Goal: Check status: Check status

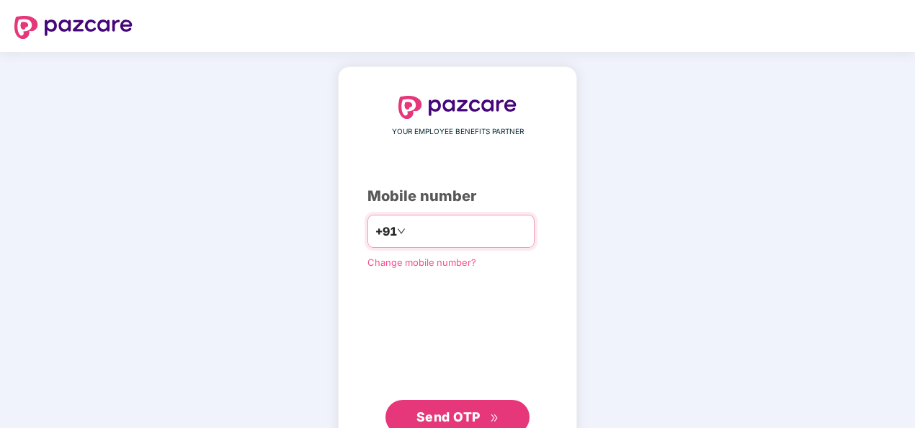
click at [409, 230] on input "number" at bounding box center [468, 231] width 118 height 23
type input "**********"
click at [451, 412] on span "Send OTP" at bounding box center [449, 416] width 64 height 15
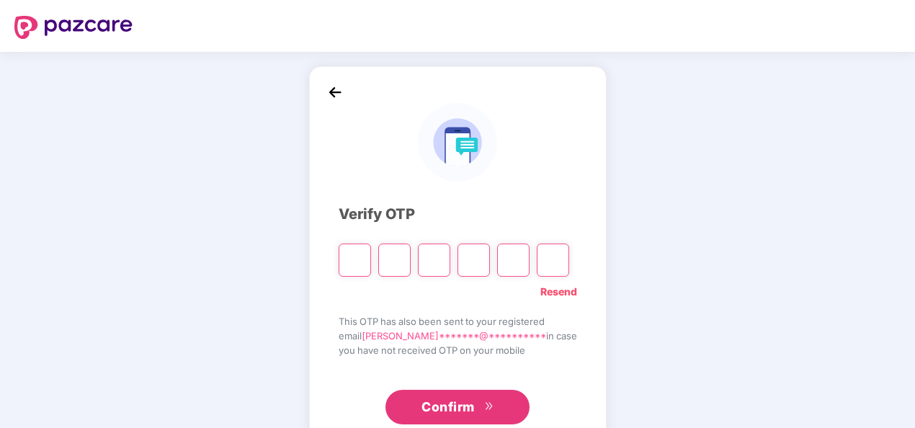
click at [355, 261] on input "Please enter verification code. Digit 1" at bounding box center [355, 260] width 32 height 33
type input "*"
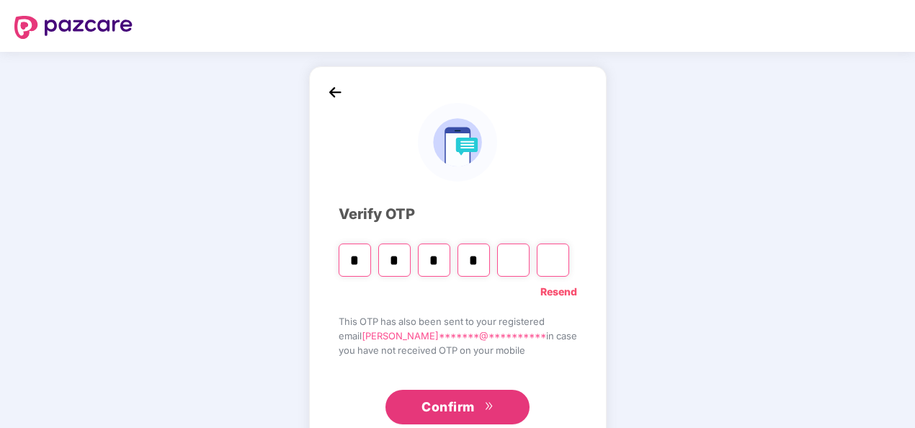
type input "*"
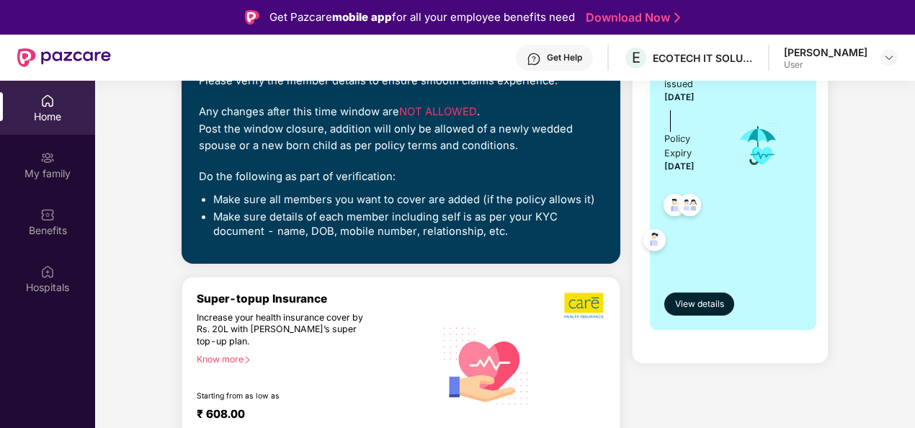
scroll to position [38, 0]
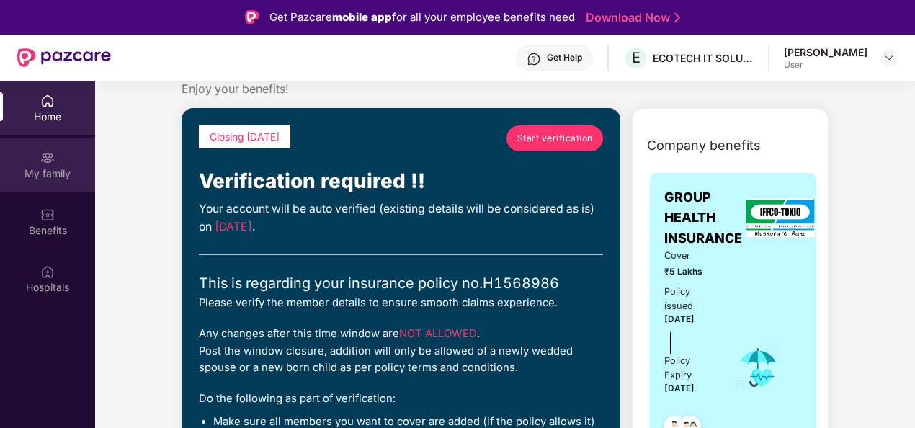
click at [49, 171] on div "My family" at bounding box center [47, 173] width 95 height 14
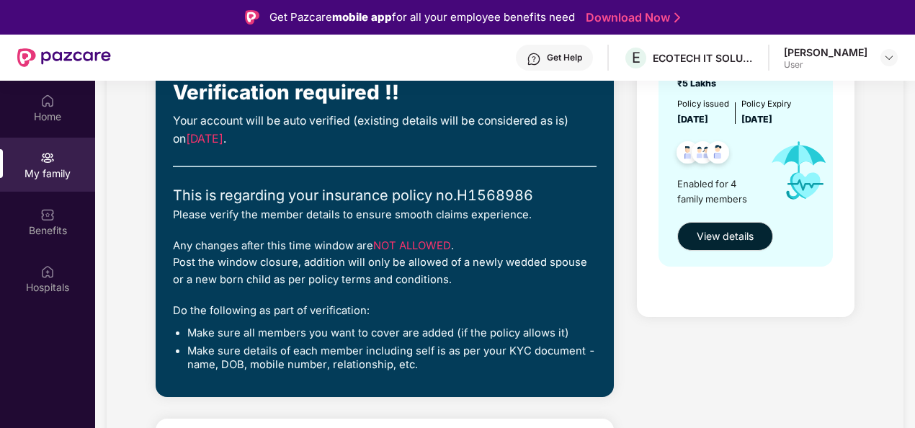
scroll to position [0, 0]
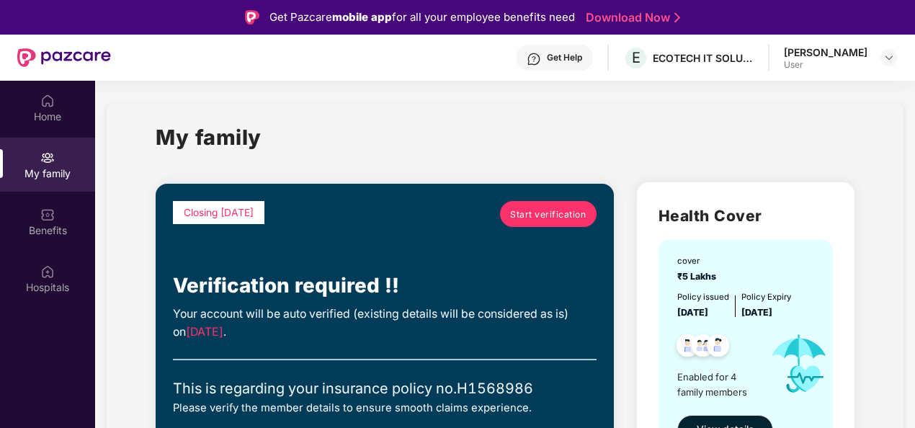
click at [545, 215] on span "Start verification" at bounding box center [548, 215] width 76 height 14
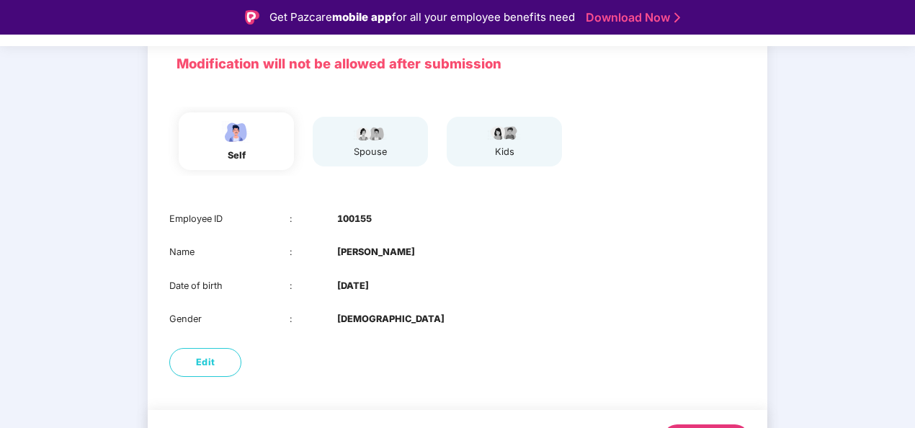
scroll to position [140, 0]
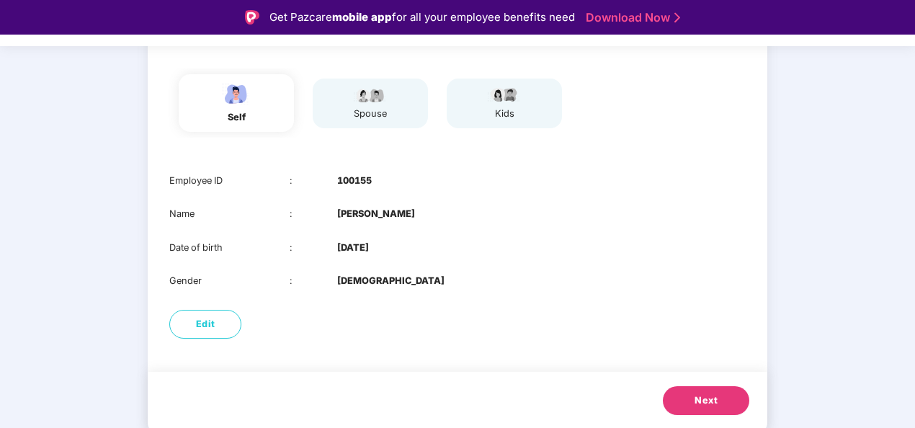
click at [713, 398] on span "Next" at bounding box center [706, 401] width 23 height 14
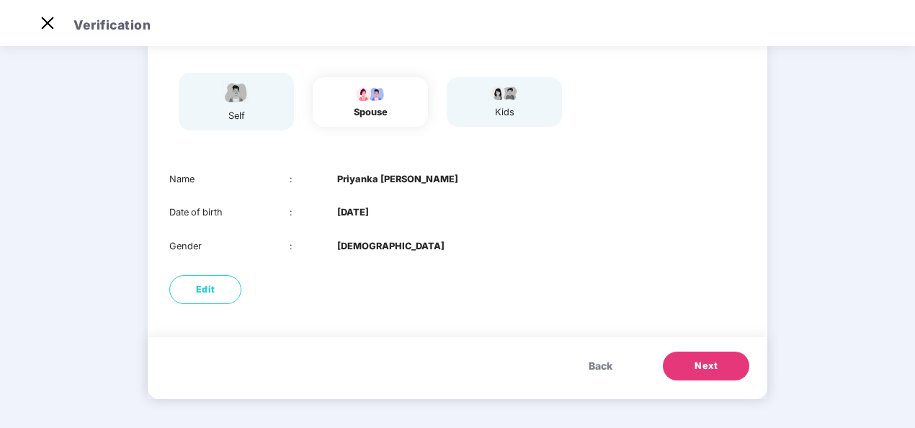
scroll to position [107, 0]
click at [700, 360] on span "Next" at bounding box center [706, 366] width 23 height 14
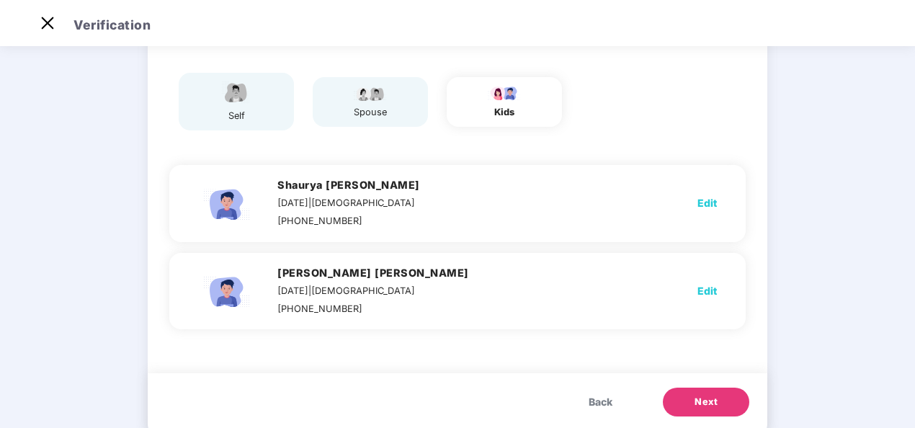
scroll to position [140, 0]
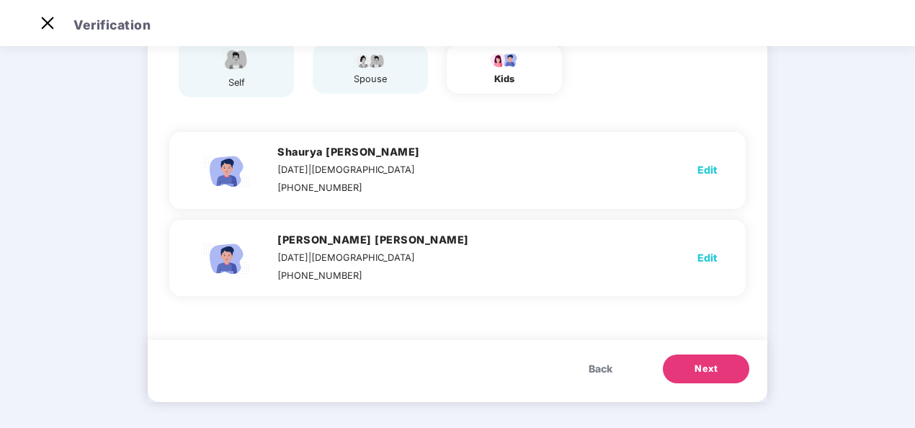
click at [707, 370] on span "Next" at bounding box center [706, 369] width 23 height 14
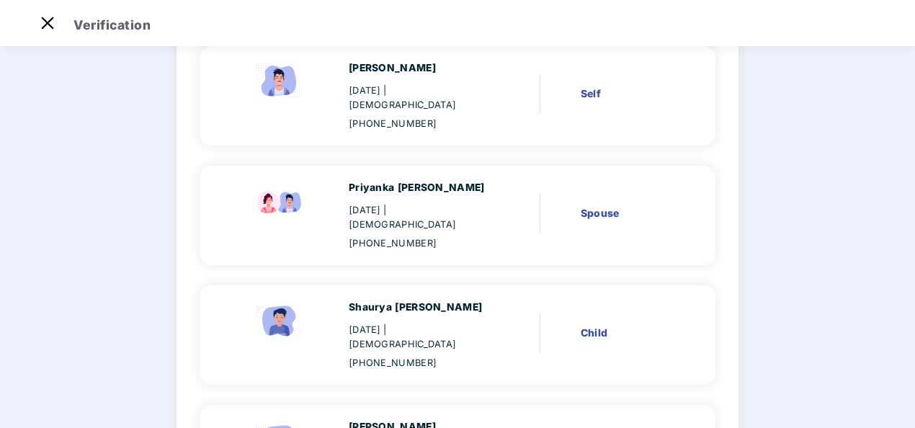
scroll to position [284, 0]
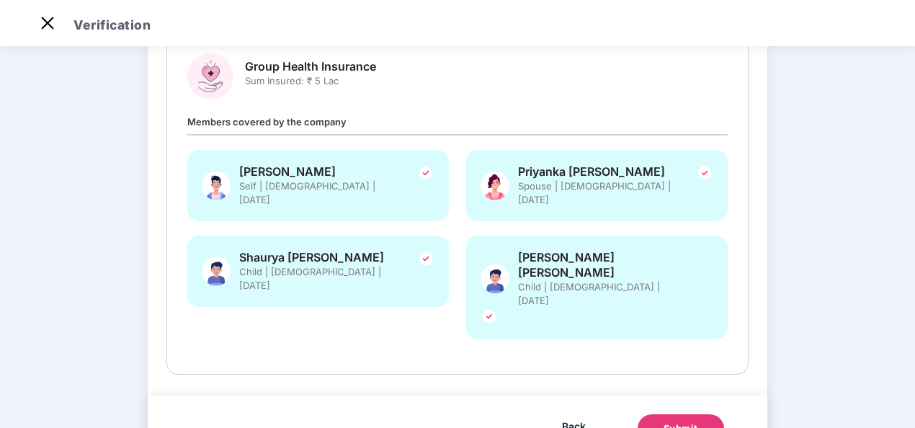
scroll to position [185, 0]
click at [669, 421] on div "Submit" at bounding box center [681, 428] width 35 height 14
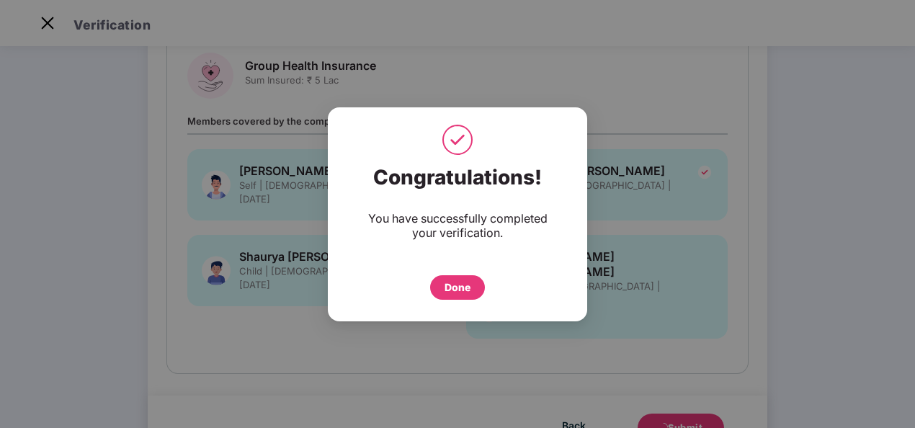
click at [460, 281] on div "Done" at bounding box center [458, 288] width 26 height 16
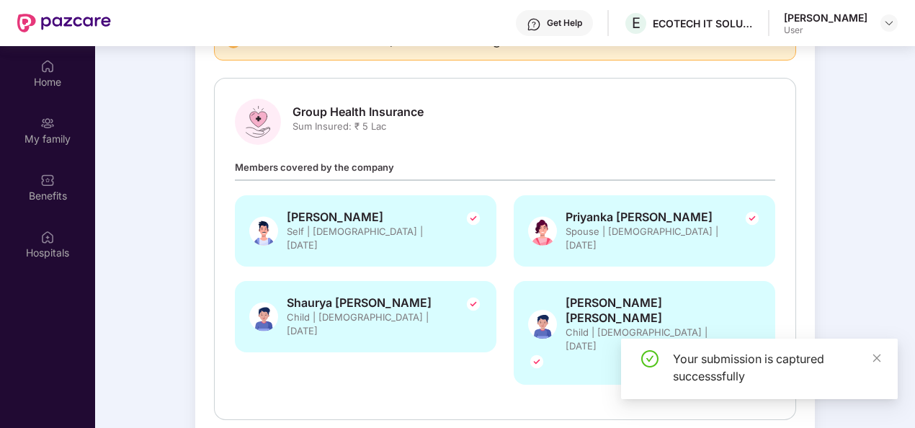
scroll to position [81, 0]
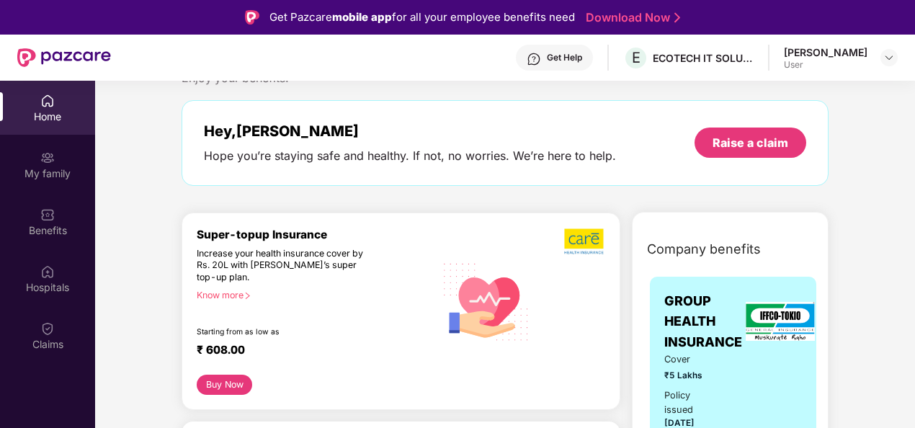
scroll to position [70, 0]
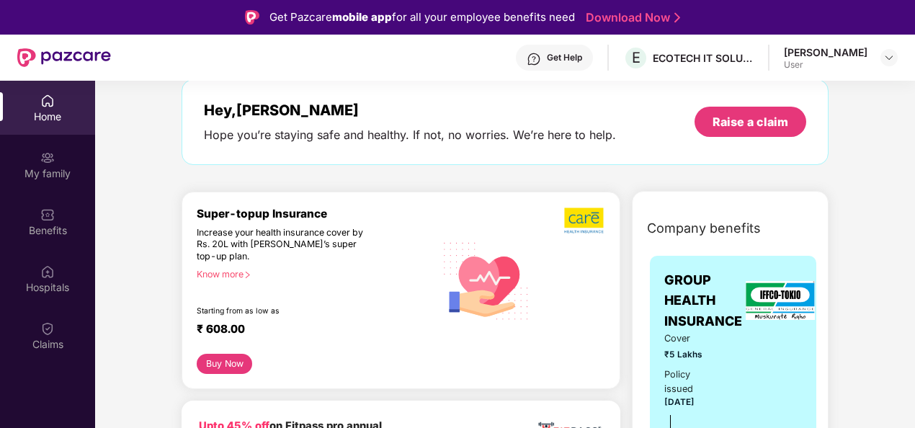
click at [212, 276] on div "Know more" at bounding box center [312, 274] width 230 height 10
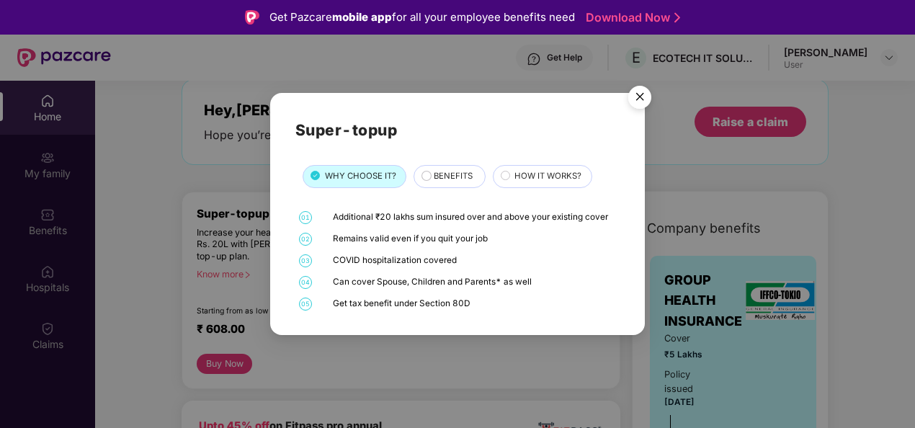
click at [644, 92] on img "Close" at bounding box center [640, 99] width 40 height 40
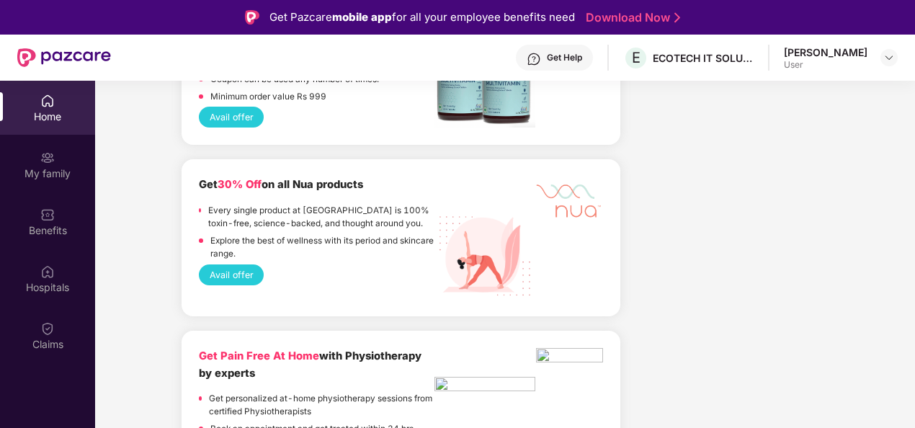
scroll to position [2126, 0]
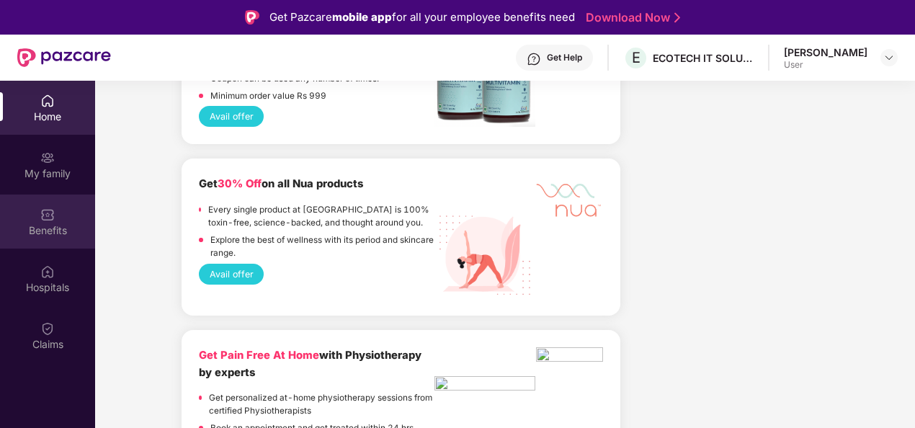
click at [48, 213] on img at bounding box center [47, 215] width 14 height 14
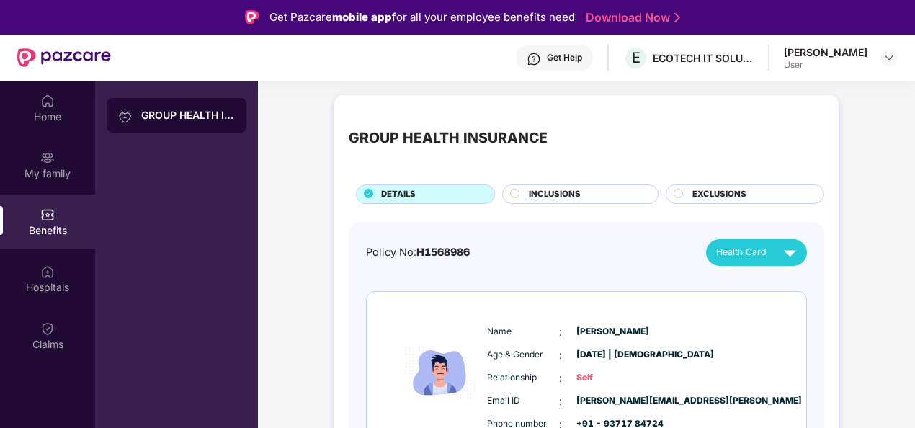
click at [177, 119] on div "GROUP HEALTH INSURANCE" at bounding box center [188, 115] width 94 height 14
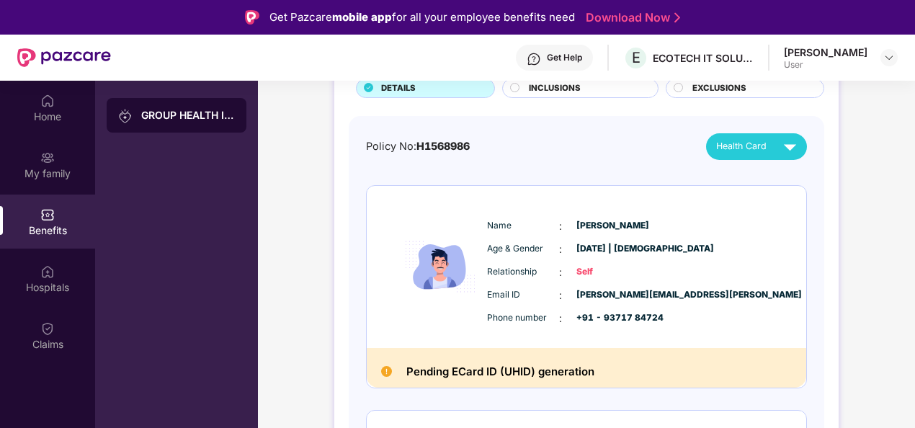
scroll to position [105, 0]
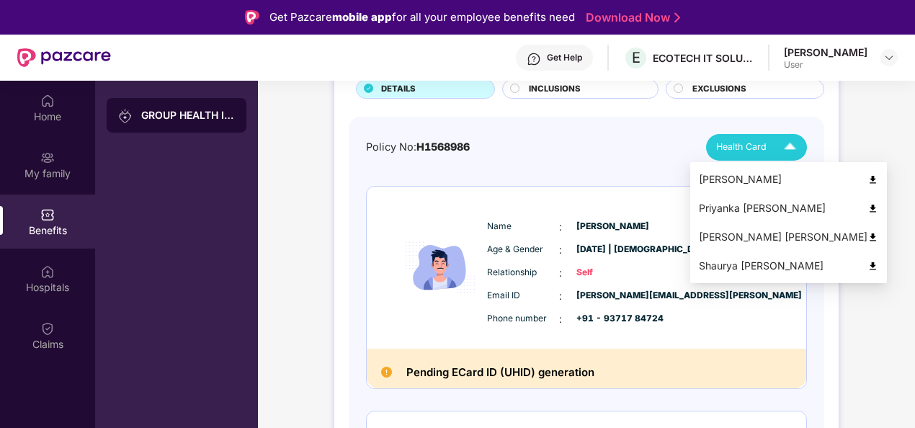
click at [796, 147] on img at bounding box center [790, 147] width 25 height 25
click at [868, 177] on img at bounding box center [873, 179] width 11 height 11
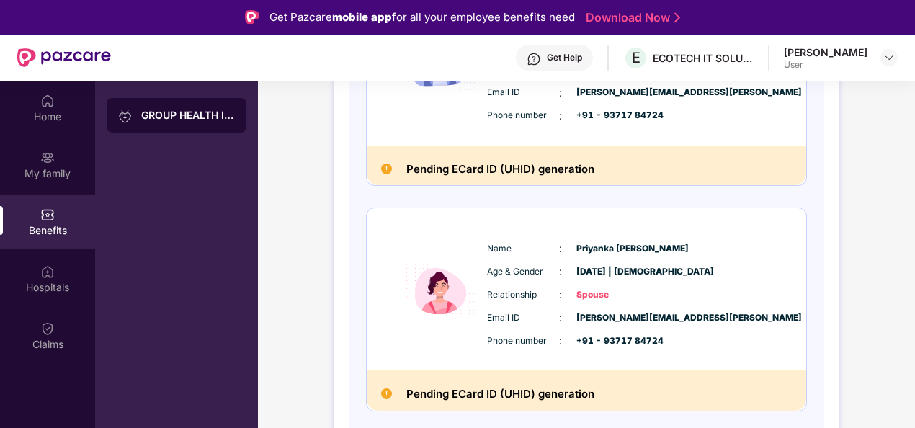
scroll to position [310, 0]
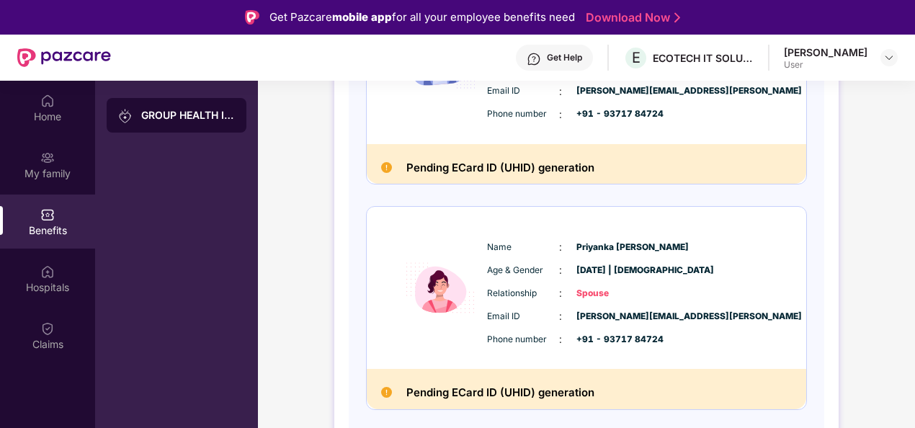
click at [391, 165] on img at bounding box center [386, 167] width 11 height 11
drag, startPoint x: 406, startPoint y: 164, endPoint x: 608, endPoint y: 176, distance: 201.4
click at [608, 176] on div "Pending ECard ID (UHID) generation" at bounding box center [587, 164] width 440 height 40
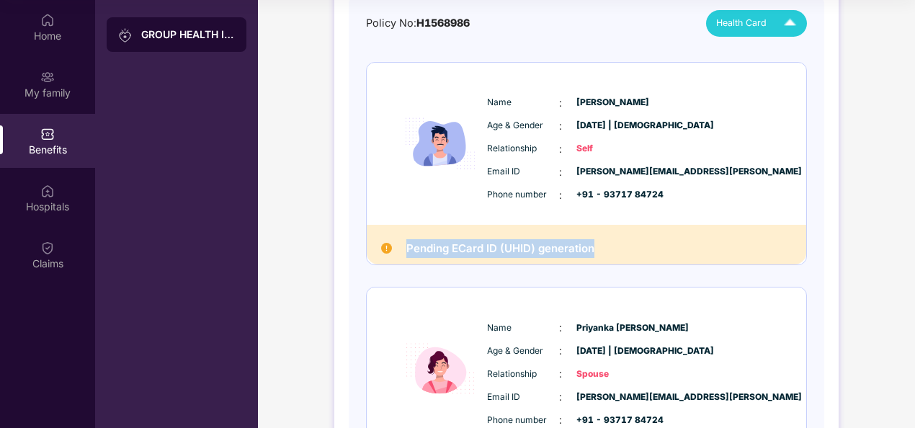
scroll to position [147, 0]
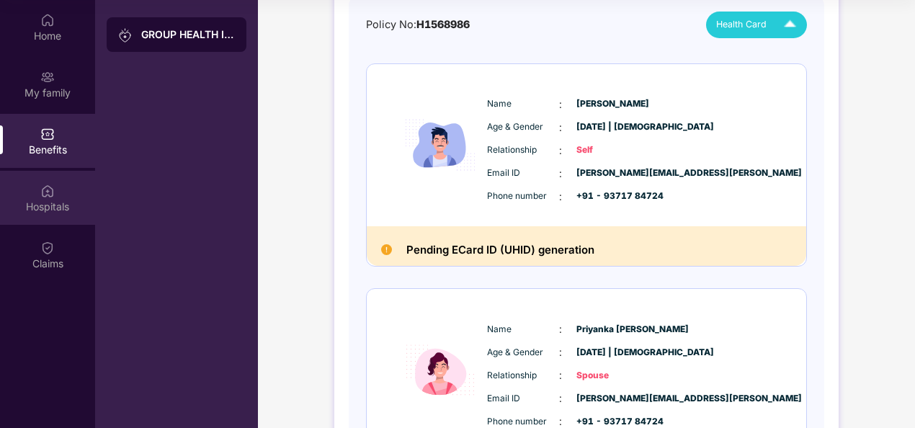
click at [39, 192] on div "Hospitals" at bounding box center [47, 198] width 95 height 54
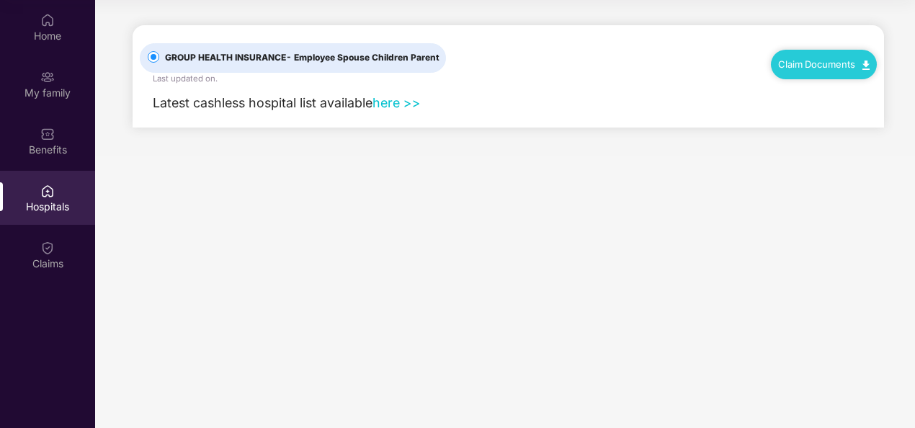
scroll to position [0, 0]
click at [40, 255] on div "Claims" at bounding box center [47, 255] width 95 height 54
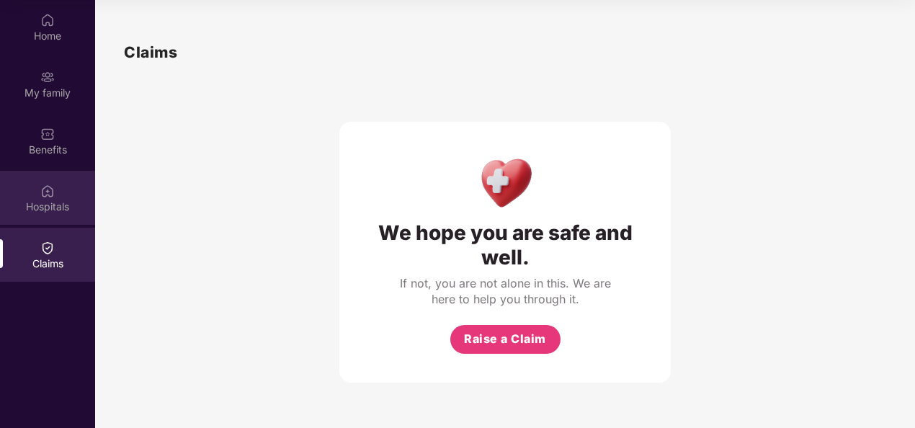
click at [55, 197] on div "Hospitals" at bounding box center [47, 198] width 95 height 54
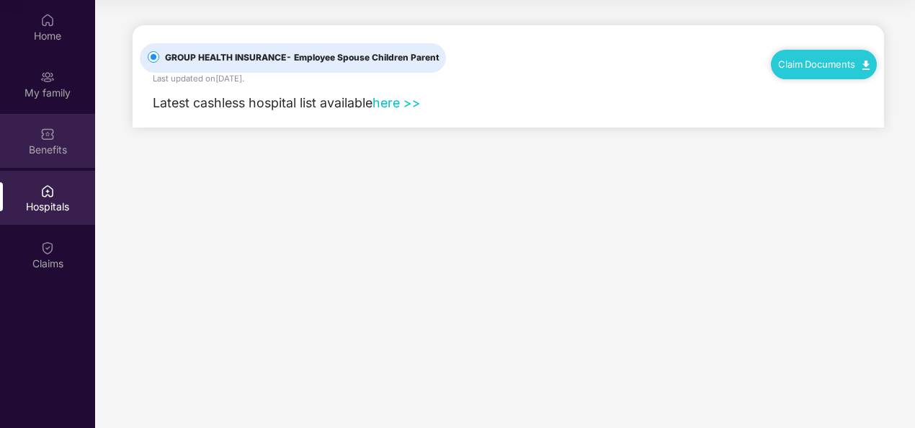
click at [51, 151] on div "Benefits" at bounding box center [47, 150] width 95 height 14
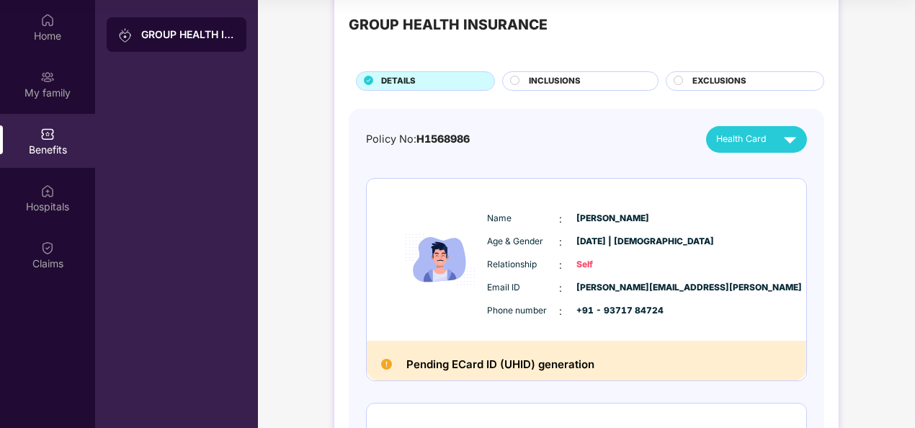
scroll to position [33, 0]
click at [522, 77] on div "INCLUSIONS" at bounding box center [586, 81] width 129 height 15
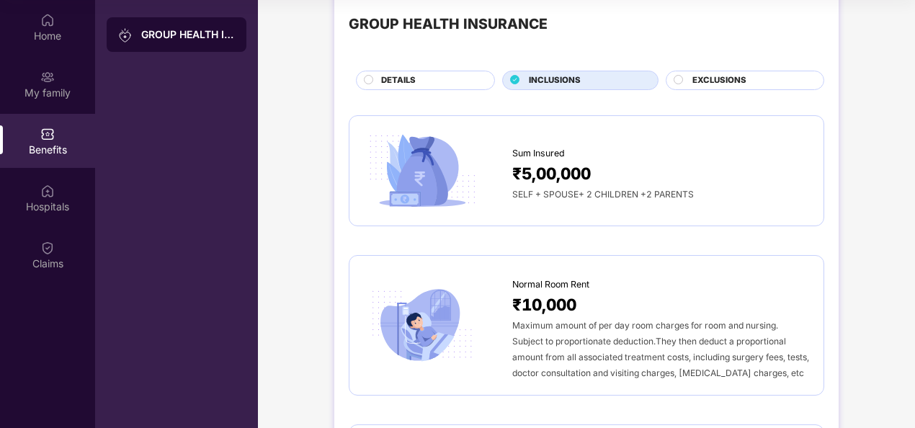
click at [514, 77] on icon at bounding box center [515, 79] width 9 height 9
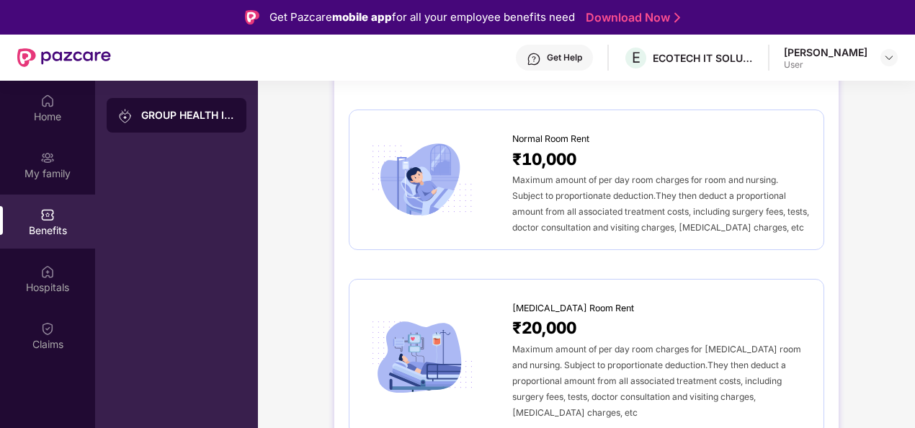
scroll to position [0, 0]
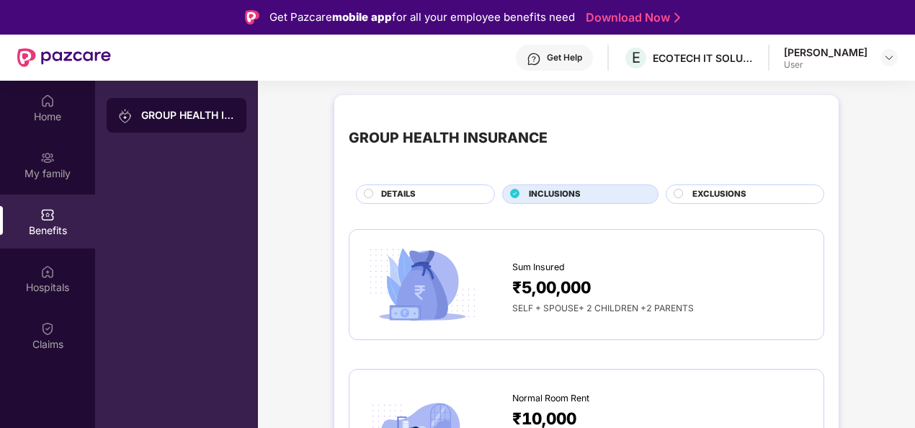
click at [683, 193] on div at bounding box center [680, 196] width 12 height 14
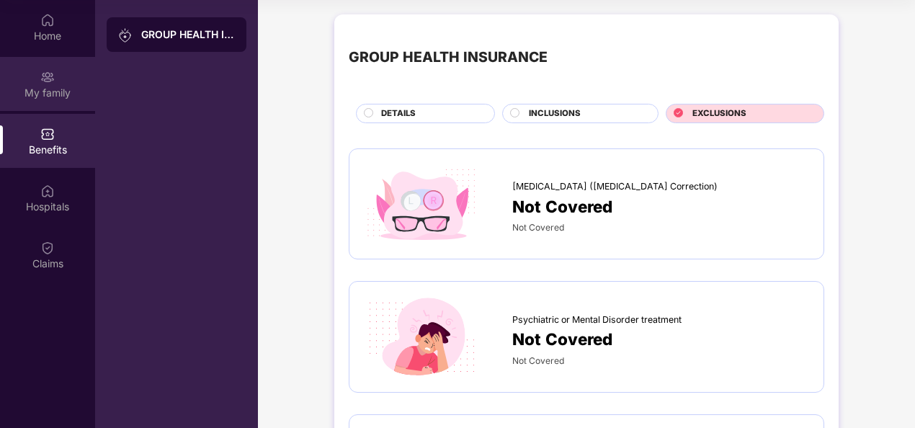
click at [51, 73] on img at bounding box center [47, 77] width 14 height 14
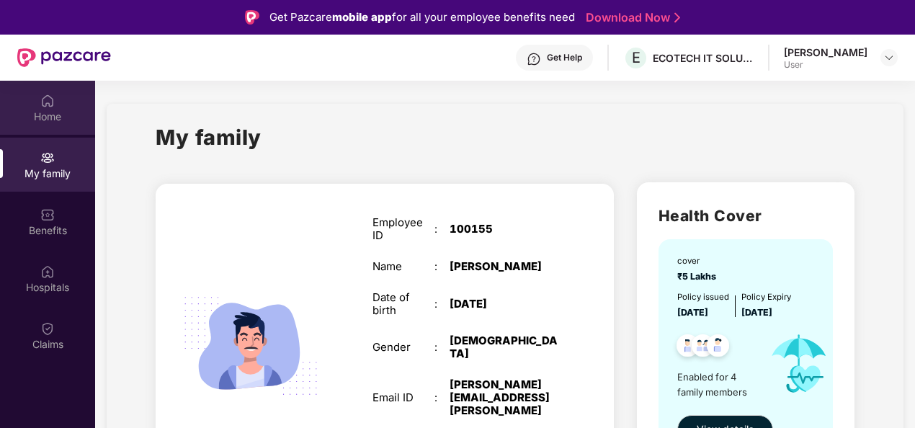
click at [43, 110] on div "Home" at bounding box center [47, 117] width 95 height 14
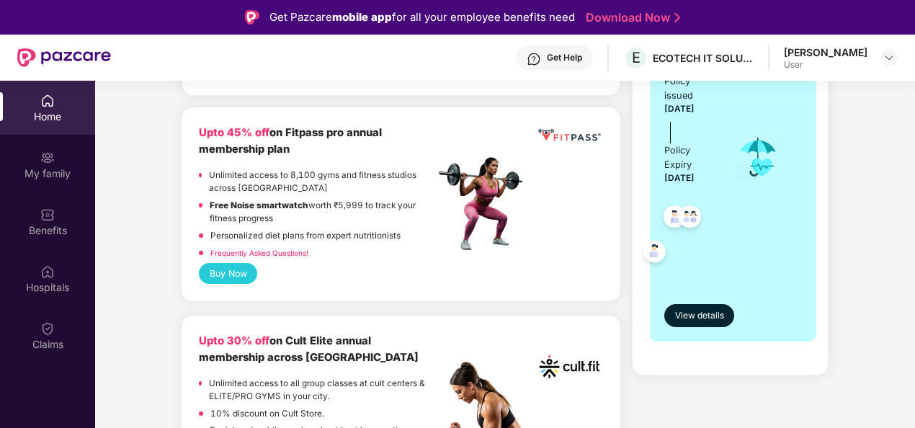
click at [430, 271] on div "Buy Now" at bounding box center [401, 273] width 404 height 21
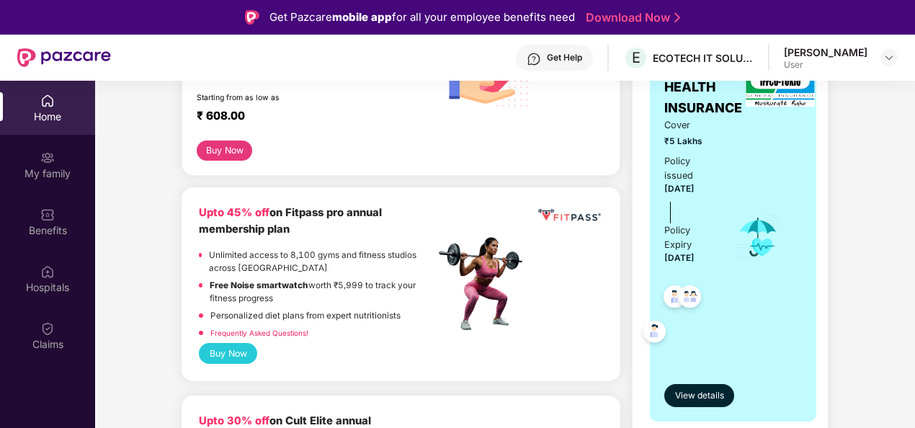
scroll to position [284, 0]
click at [698, 388] on span "View details" at bounding box center [699, 395] width 49 height 14
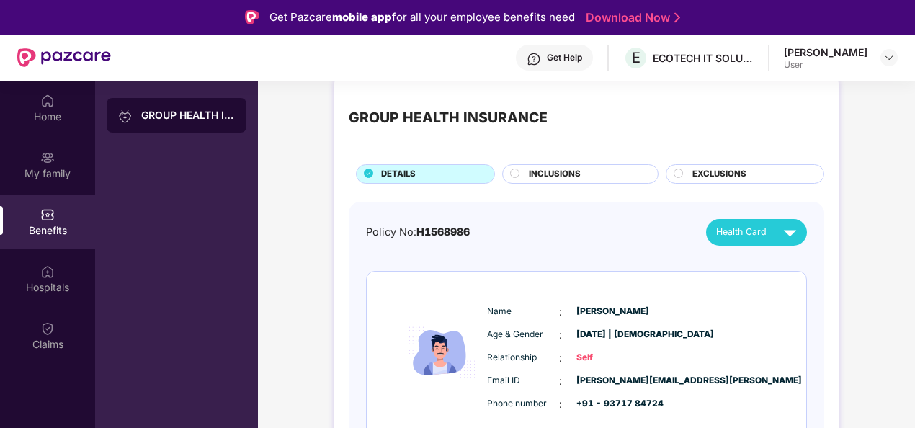
scroll to position [12, 0]
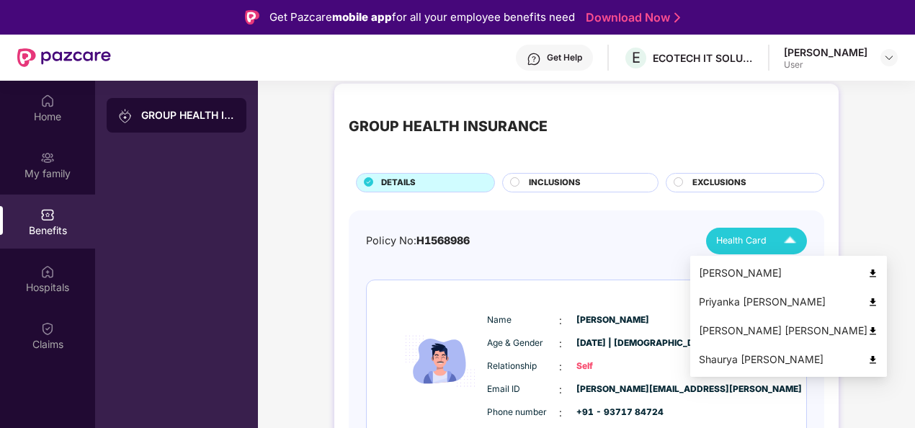
click at [794, 246] on img at bounding box center [790, 240] width 25 height 25
click at [868, 298] on img at bounding box center [873, 302] width 11 height 11
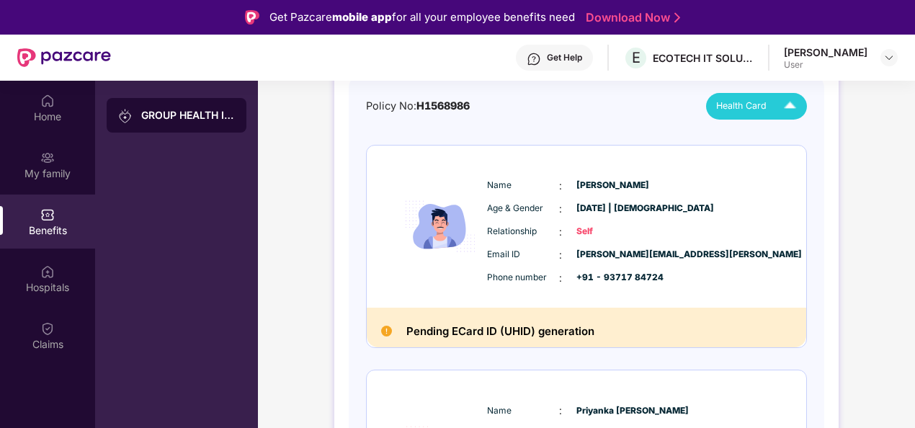
scroll to position [147, 0]
click at [381, 330] on img at bounding box center [386, 330] width 11 height 11
click at [386, 330] on img at bounding box center [386, 330] width 11 height 11
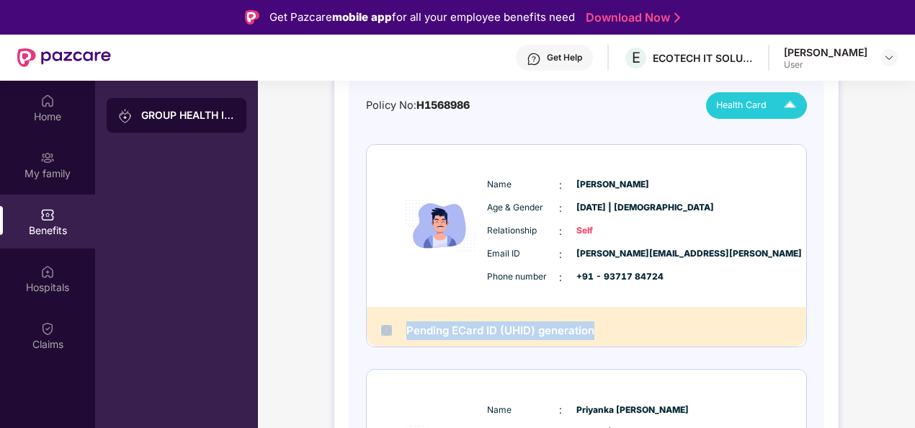
drag, startPoint x: 396, startPoint y: 330, endPoint x: 663, endPoint y: 339, distance: 266.8
click at [663, 339] on div "Pending ECard ID (UHID) generation" at bounding box center [587, 327] width 440 height 40
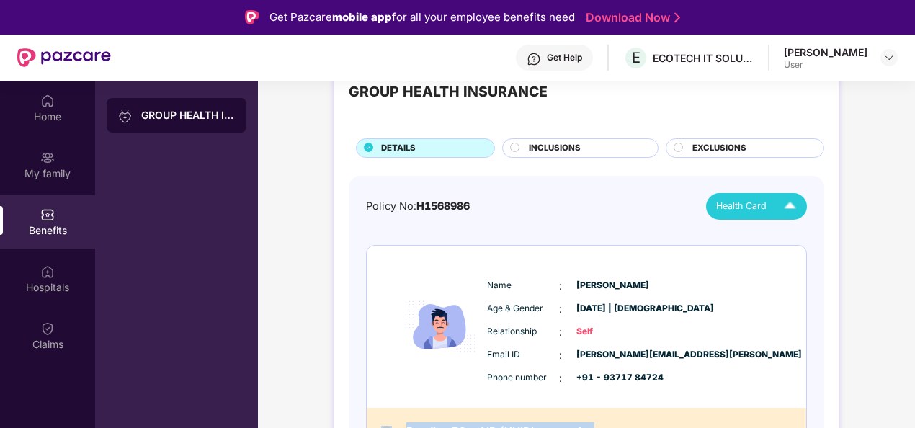
scroll to position [0, 0]
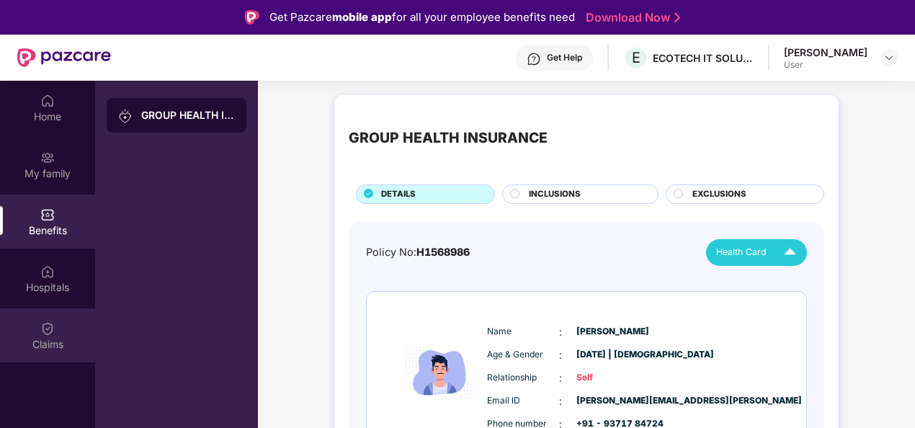
click at [59, 334] on div "Claims" at bounding box center [47, 335] width 95 height 54
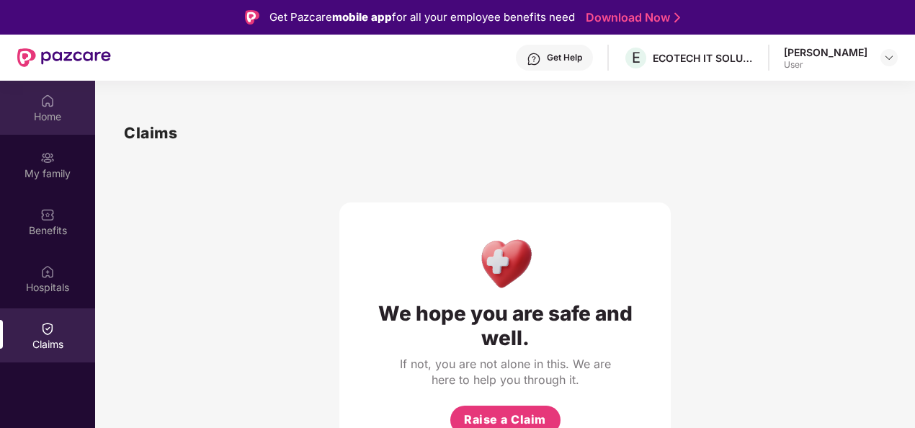
click at [26, 101] on div "Home" at bounding box center [47, 108] width 95 height 54
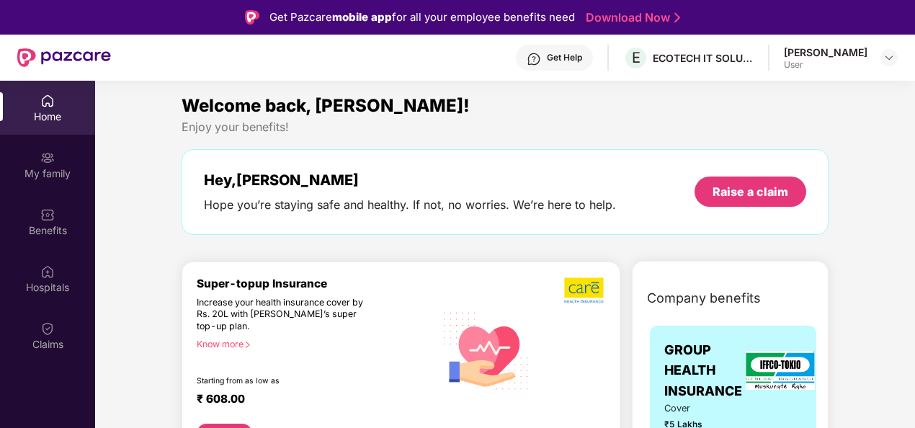
click at [881, 62] on div at bounding box center [889, 57] width 17 height 17
click at [894, 58] on img at bounding box center [890, 58] width 12 height 12
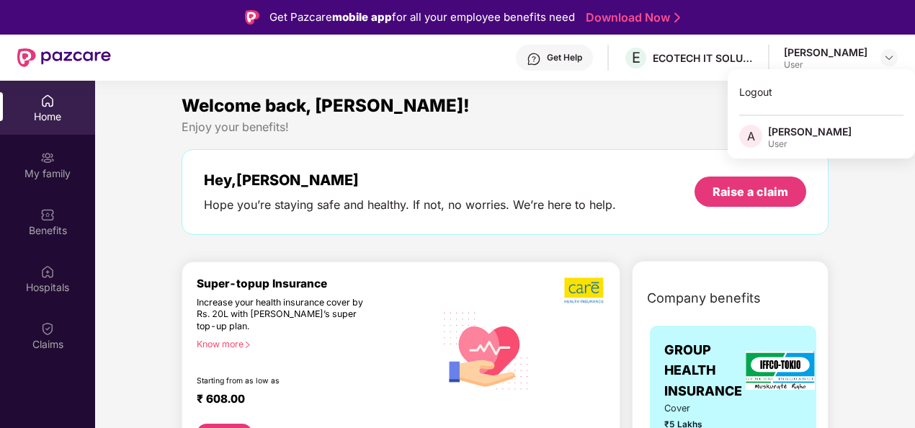
click at [725, 44] on div "Get Help E ECOTECH IT SOLUTIONS PRIVATE LIMITED Amol Taskar User" at bounding box center [504, 58] width 787 height 46
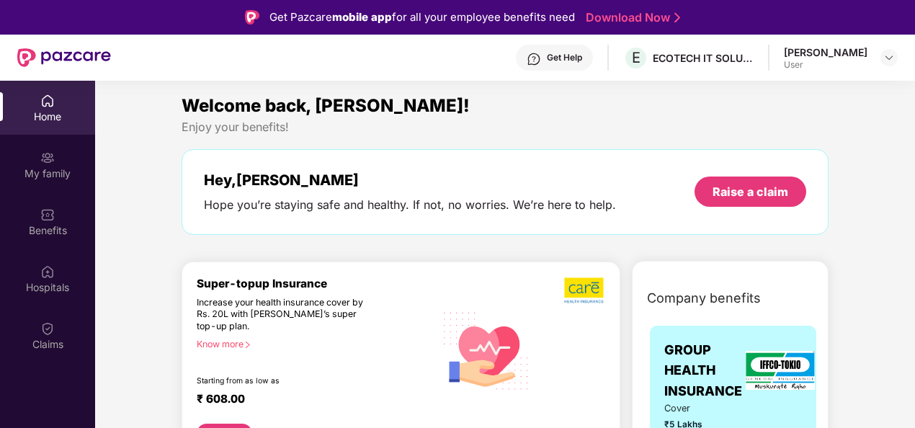
click at [440, 112] on div "Welcome back, [PERSON_NAME]!" at bounding box center [505, 105] width 647 height 27
